Goal: Complete application form: Complete application form

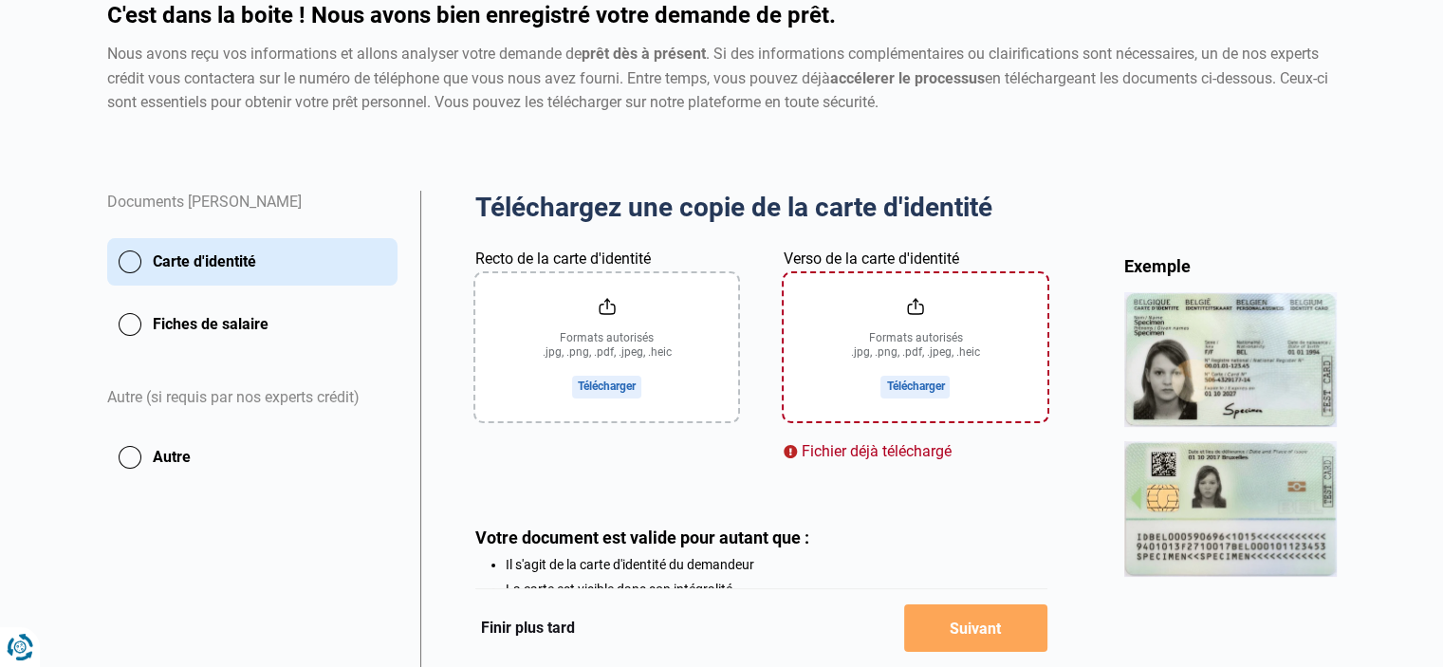
click at [923, 382] on input "Verso de la carte d'identité" at bounding box center [914, 347] width 263 height 148
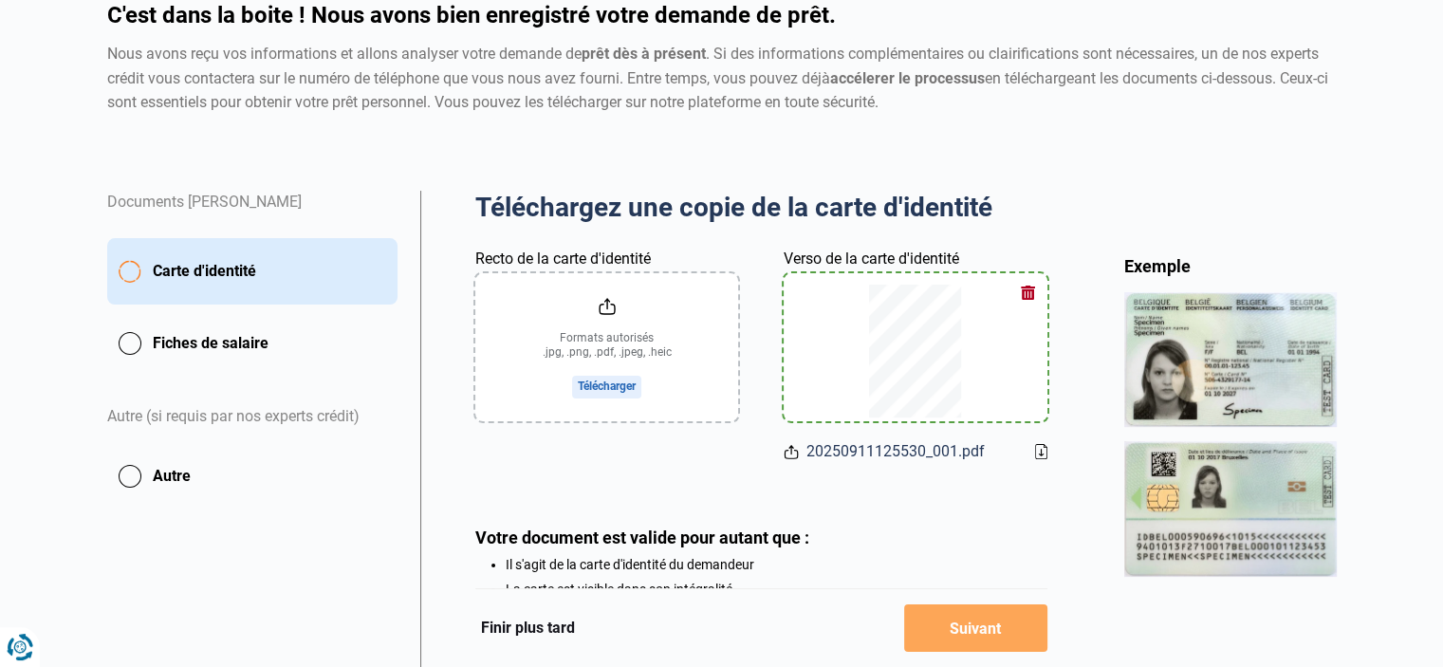
click at [605, 340] on input "Recto de la carte d'identité" at bounding box center [606, 347] width 263 height 148
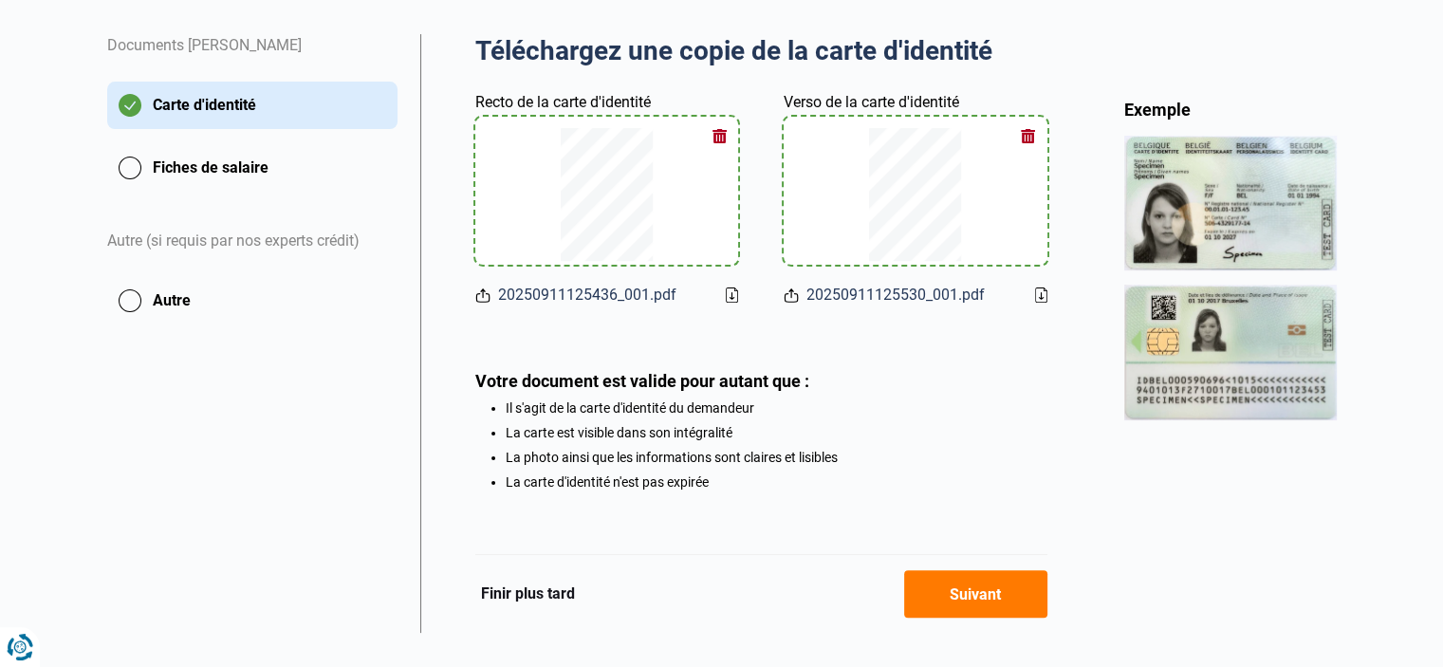
scroll to position [376, 0]
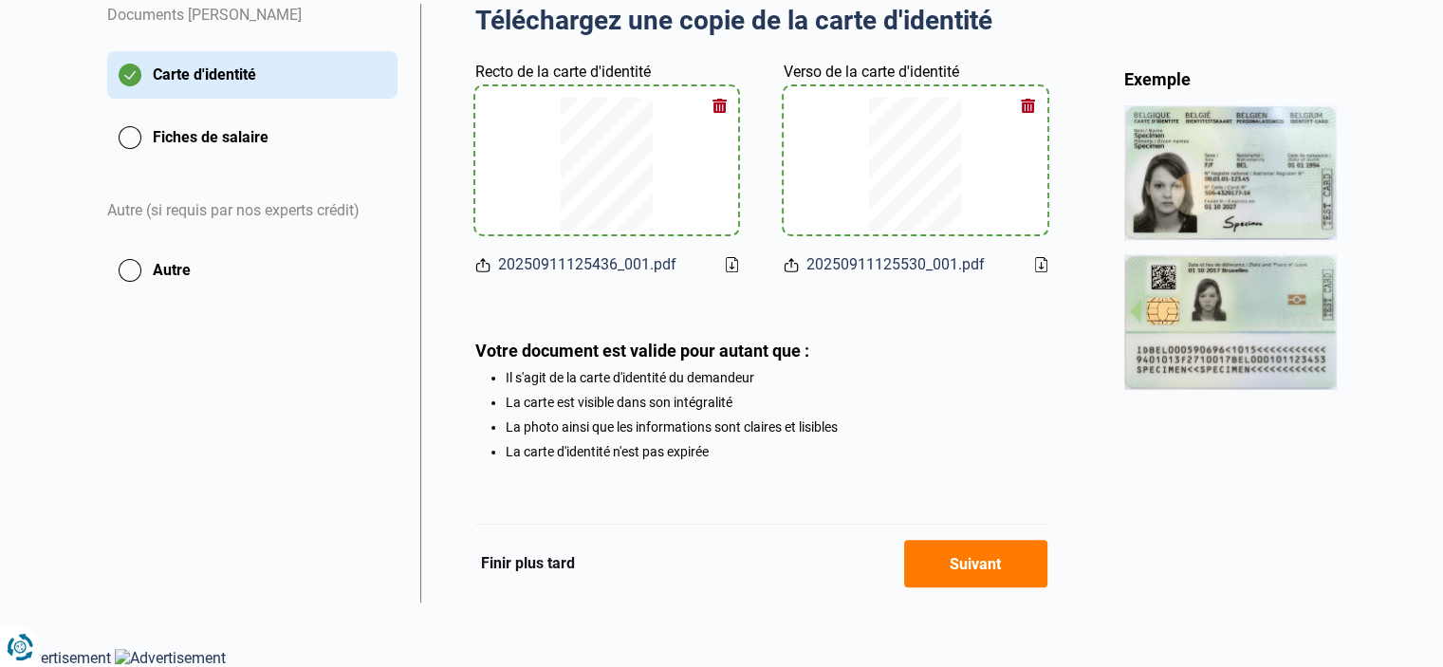
click at [968, 568] on button "Suivant" at bounding box center [975, 563] width 143 height 47
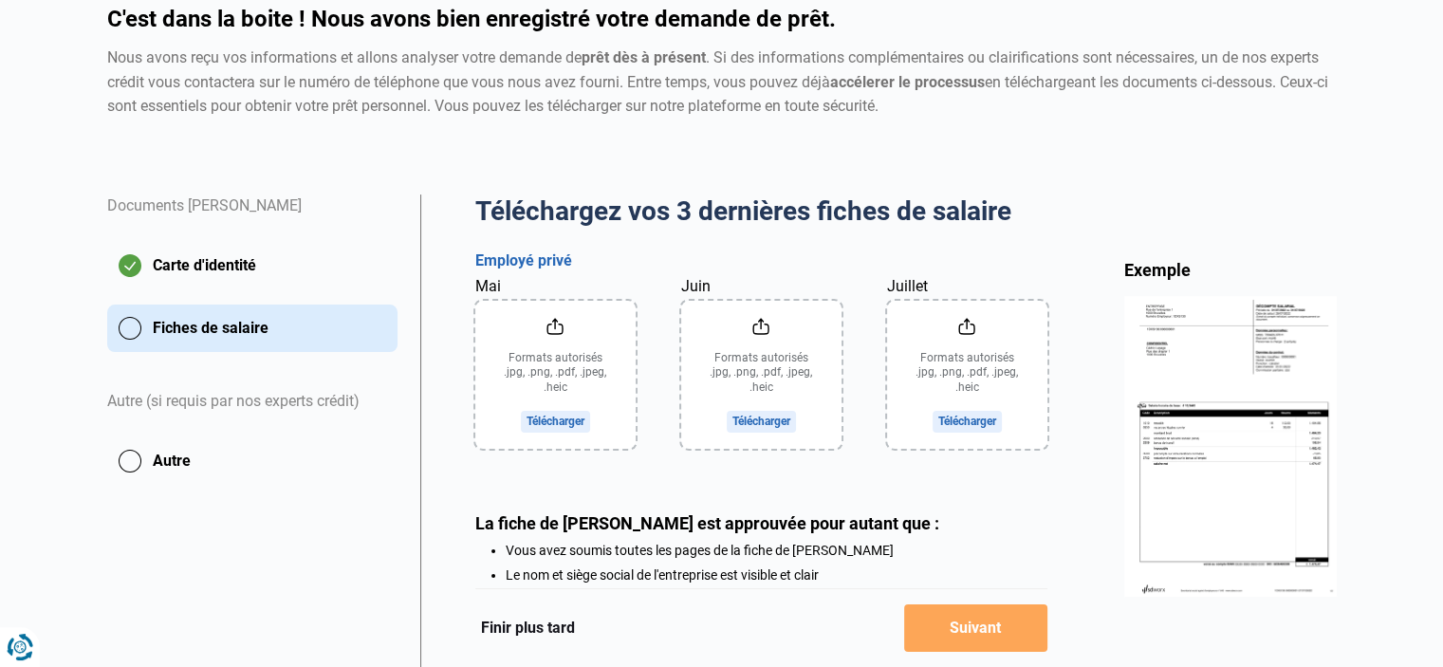
scroll to position [190, 0]
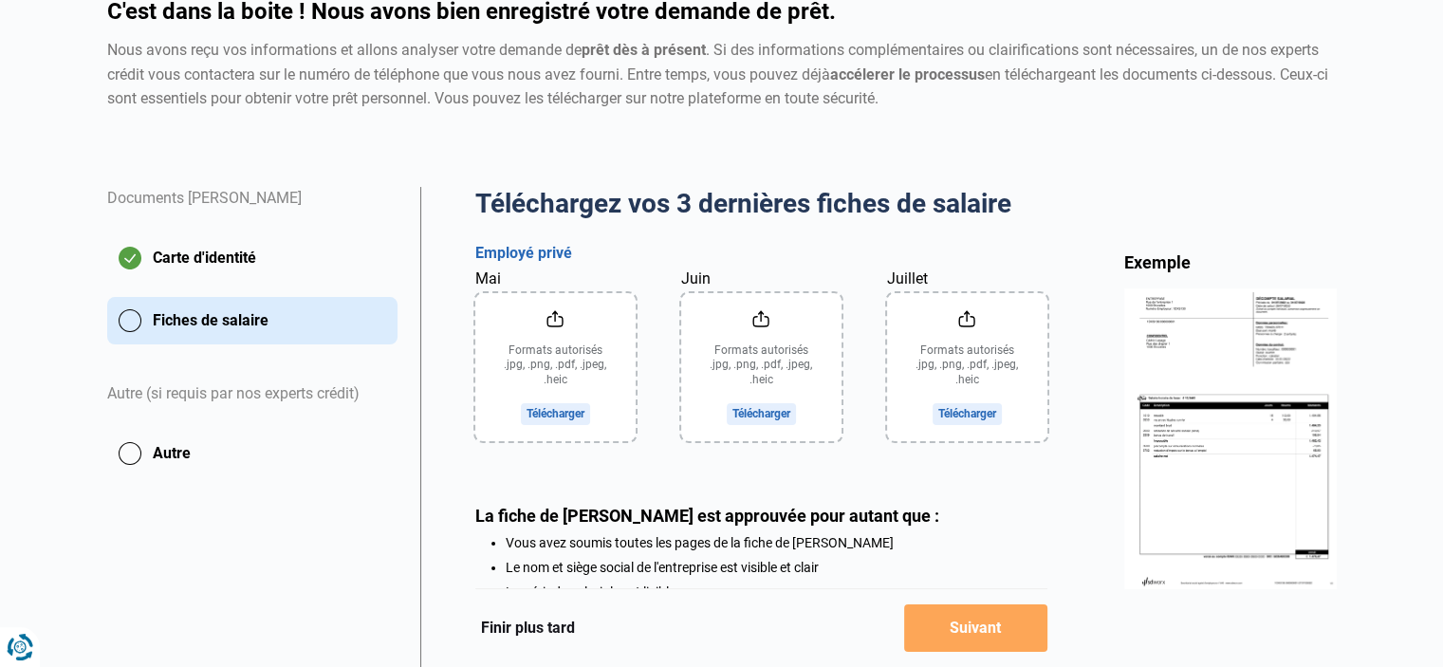
click at [552, 367] on input "Mai" at bounding box center [555, 367] width 160 height 148
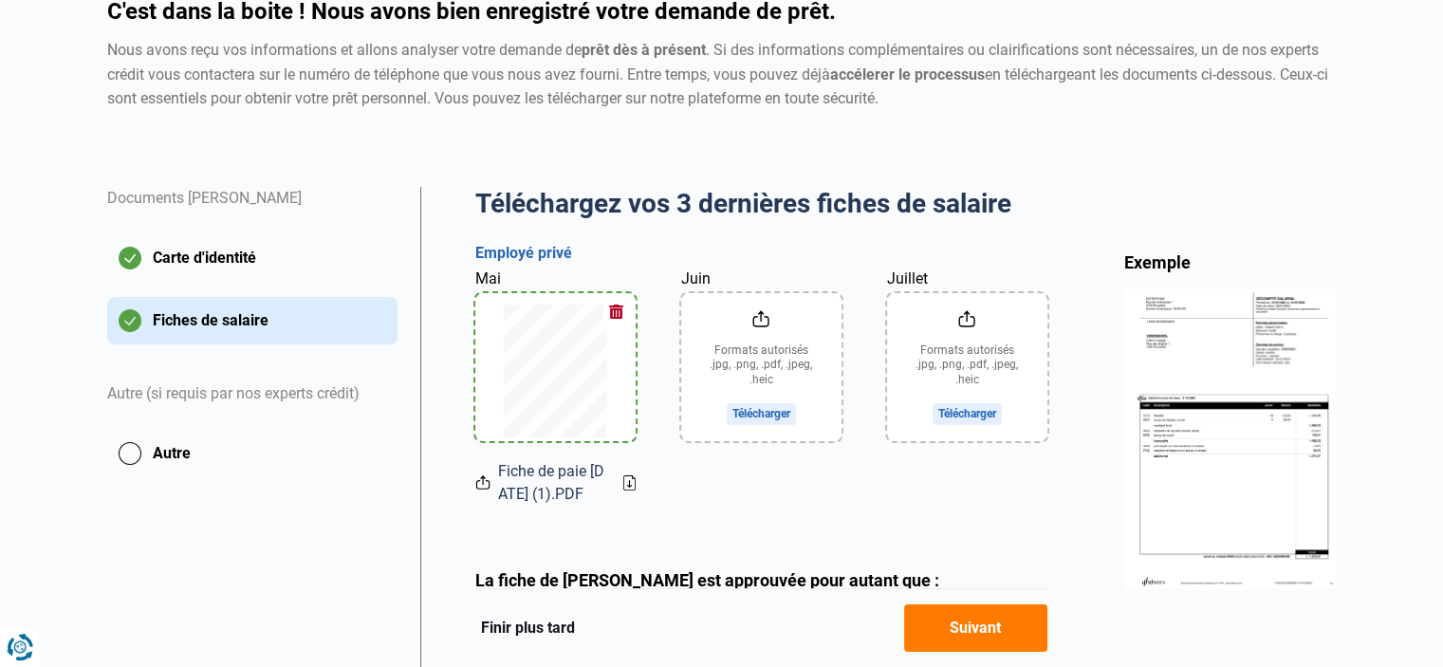
click at [757, 358] on input "Juin" at bounding box center [761, 367] width 160 height 148
click at [969, 356] on input "Juillet" at bounding box center [967, 367] width 160 height 148
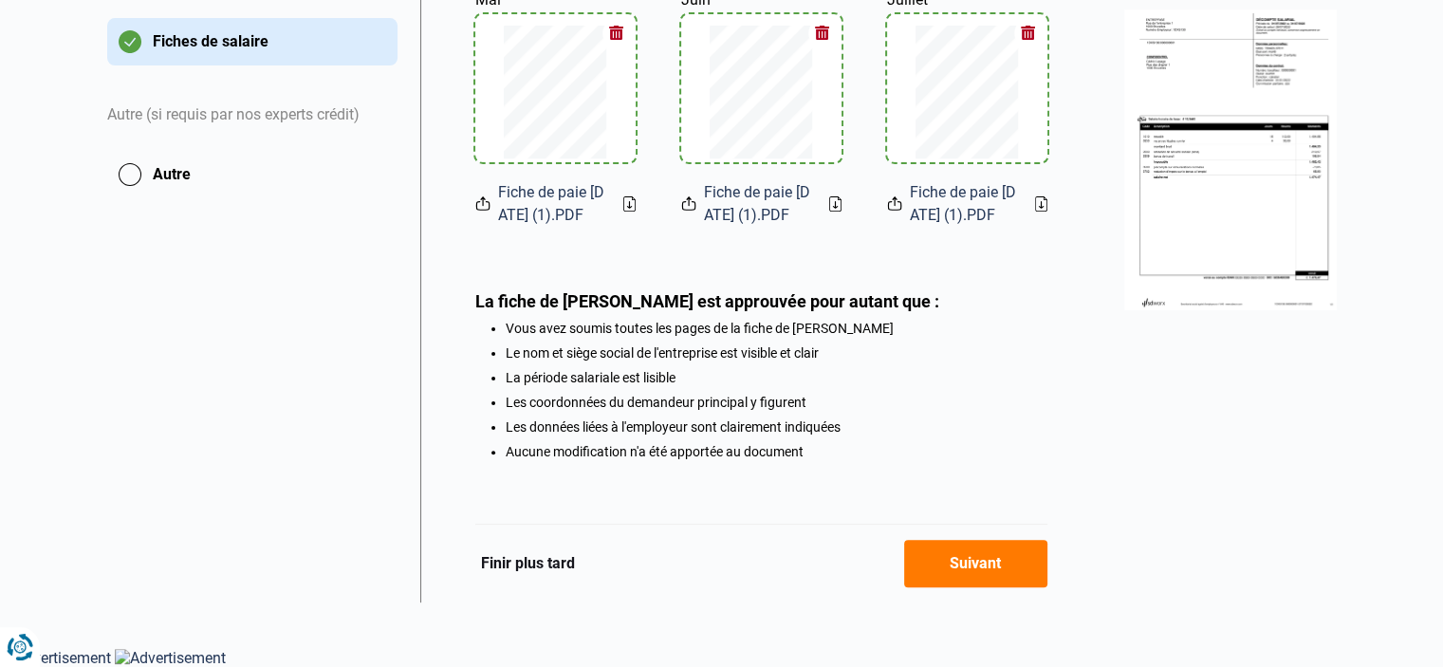
click at [971, 562] on button "Suivant" at bounding box center [975, 563] width 143 height 47
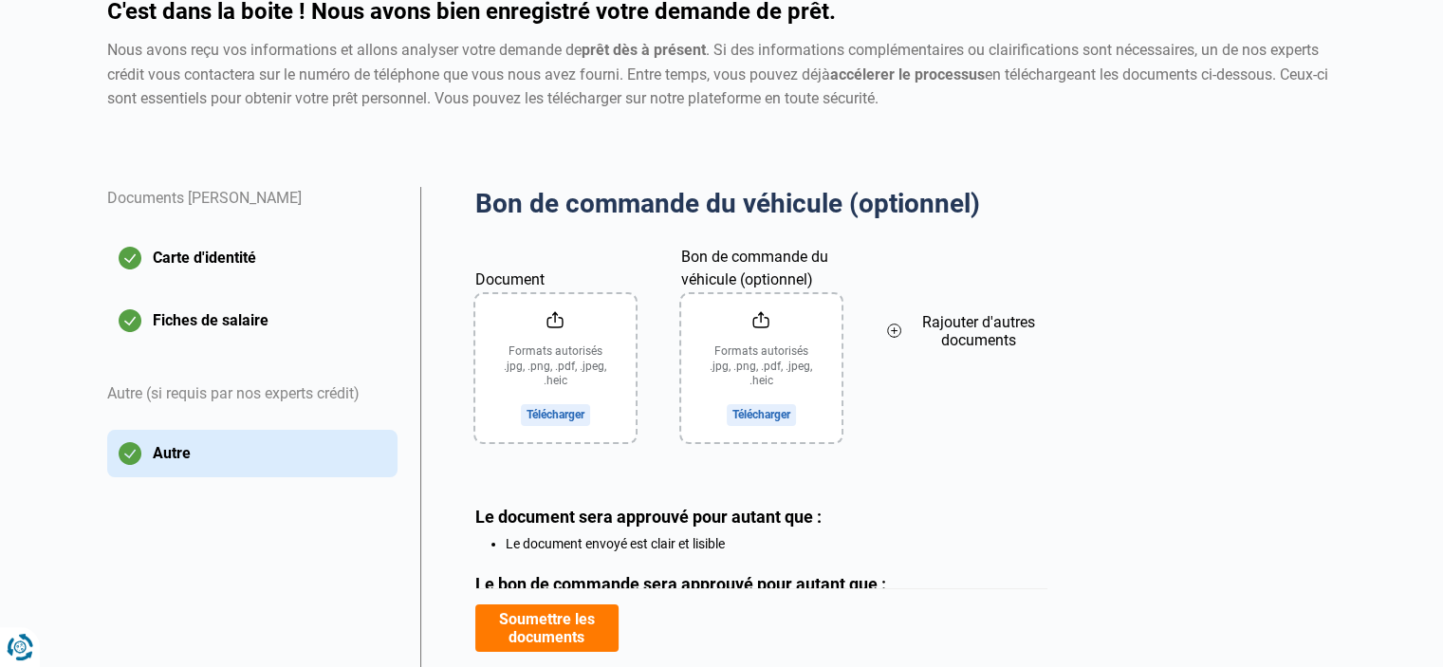
scroll to position [285, 0]
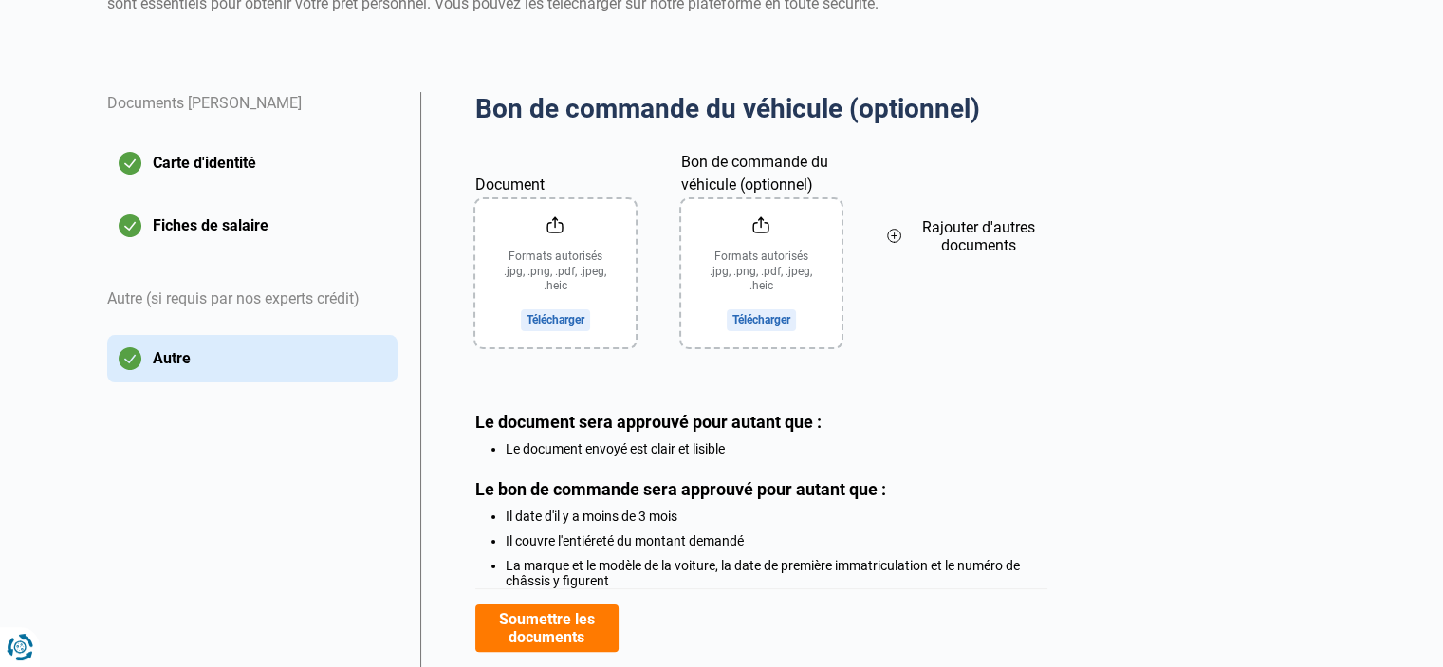
click at [599, 626] on button "Soumettre les documents" at bounding box center [546, 627] width 143 height 47
